Goal: Ask a question: Seek information or help from site administrators or community

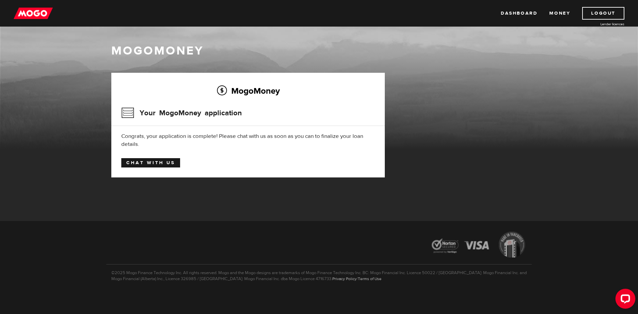
click at [160, 164] on link "Chat with us" at bounding box center [150, 162] width 59 height 9
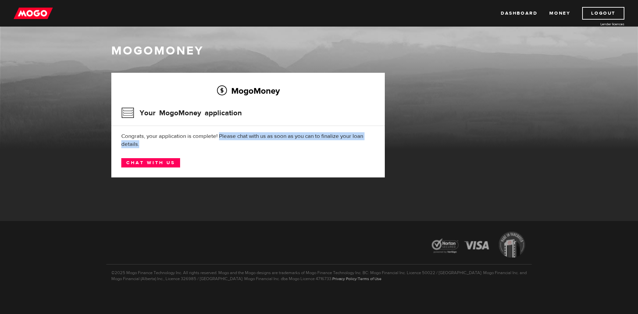
drag, startPoint x: 220, startPoint y: 137, endPoint x: 227, endPoint y: 144, distance: 9.9
click at [227, 144] on div "Congrats, your application is complete! Please chat with us as soon as you can …" at bounding box center [248, 140] width 254 height 16
copy div "Please chat with us as soon as you can to finalize your loan details."
click at [184, 146] on div "Congrats, your application is complete! Please chat with us as soon as you can …" at bounding box center [248, 140] width 254 height 16
drag, startPoint x: 142, startPoint y: 146, endPoint x: 119, endPoint y: 134, distance: 26.3
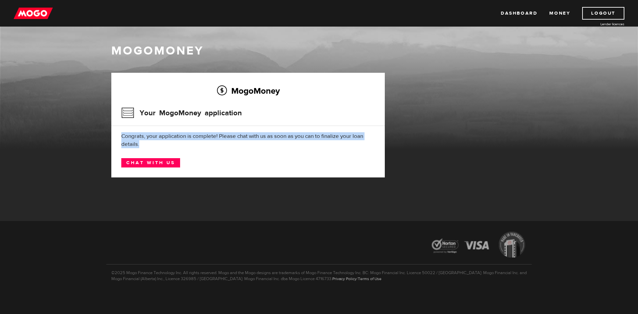
click at [119, 134] on div "MogoMoney Your MogoMoney application Congrats, your application is complete! Pl…" at bounding box center [248, 125] width 274 height 105
click at [25, 12] on img at bounding box center [33, 13] width 39 height 13
